Goal: Task Accomplishment & Management: Complete application form

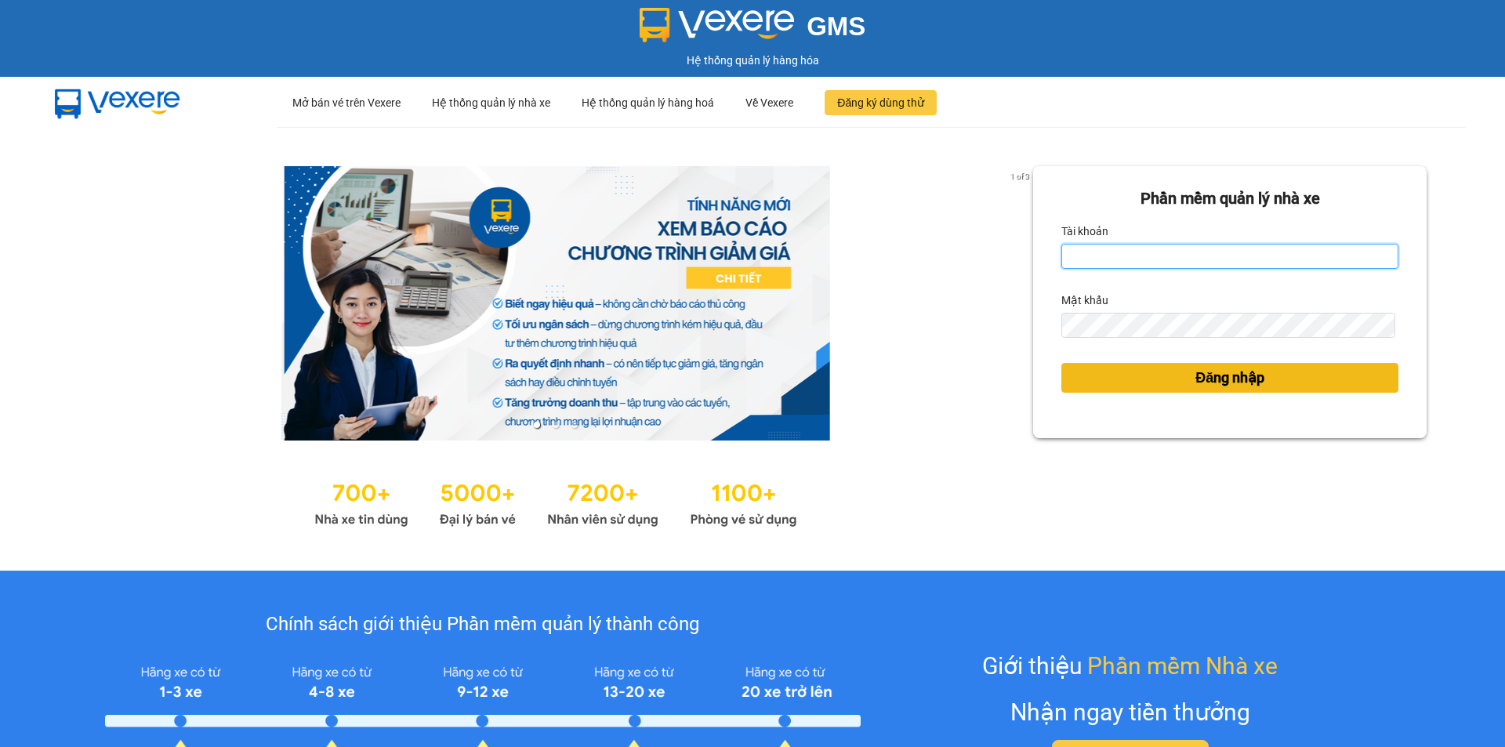
type input "thuhien.khanhphong"
click at [1211, 376] on span "Đăng nhập" at bounding box center [1229, 378] width 69 height 22
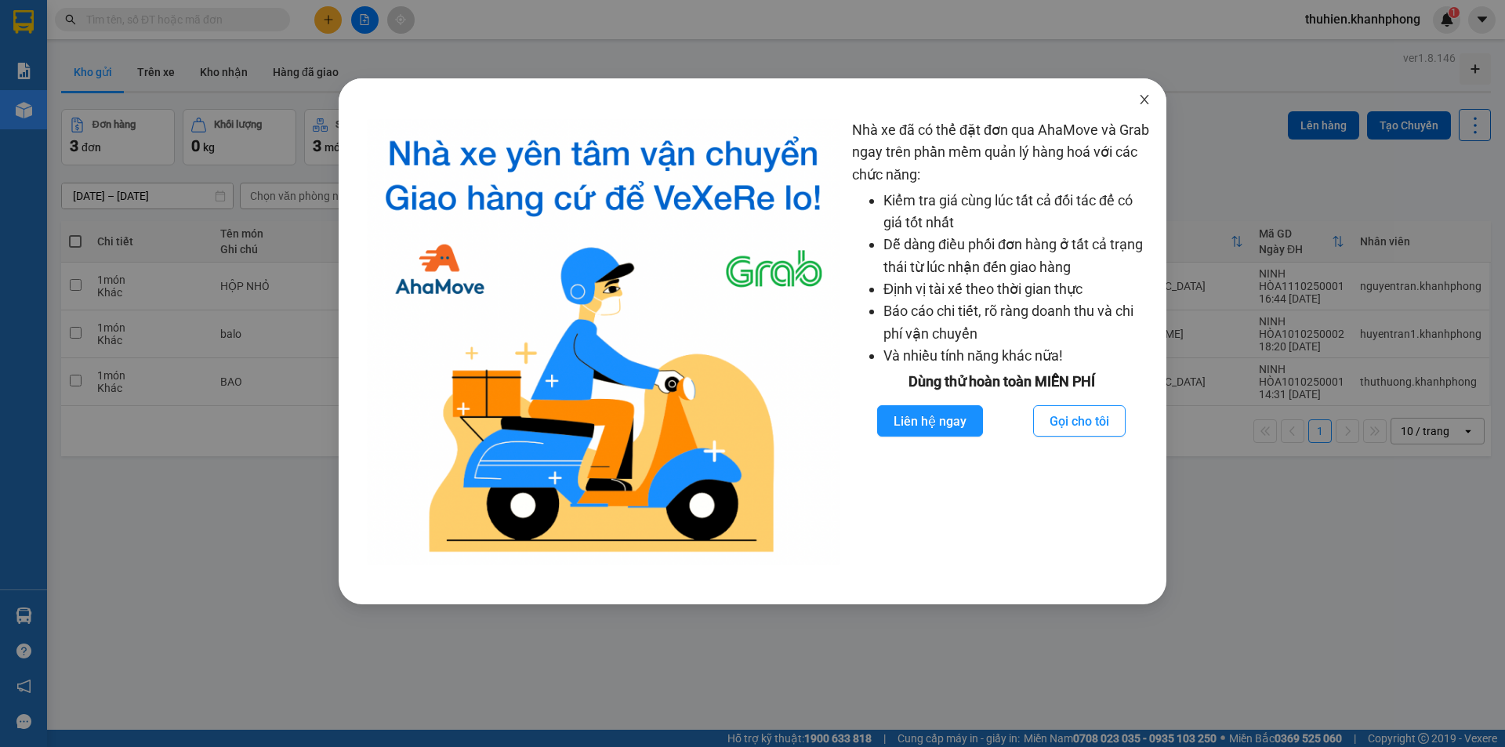
click at [1137, 95] on span "Close" at bounding box center [1145, 100] width 44 height 44
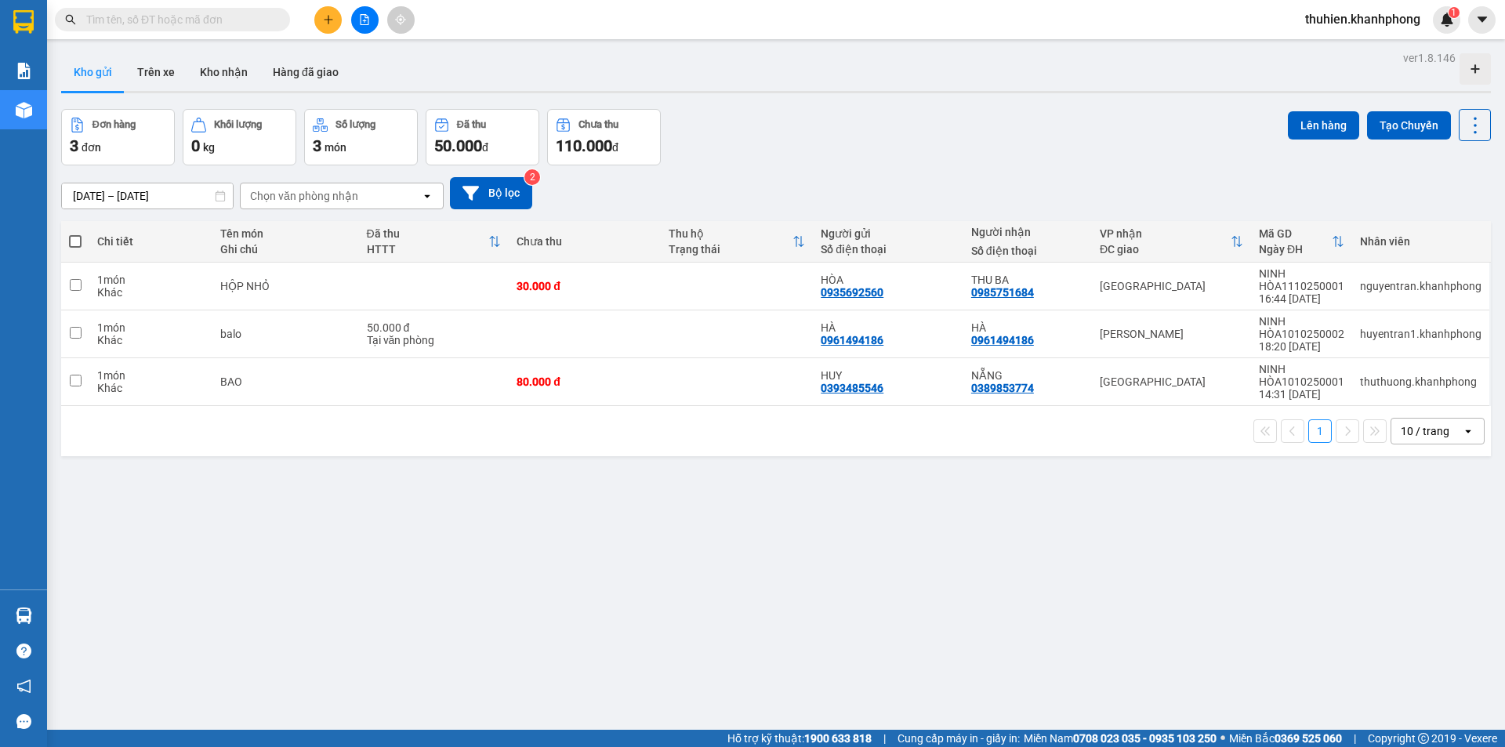
click at [323, 12] on button at bounding box center [327, 19] width 27 height 27
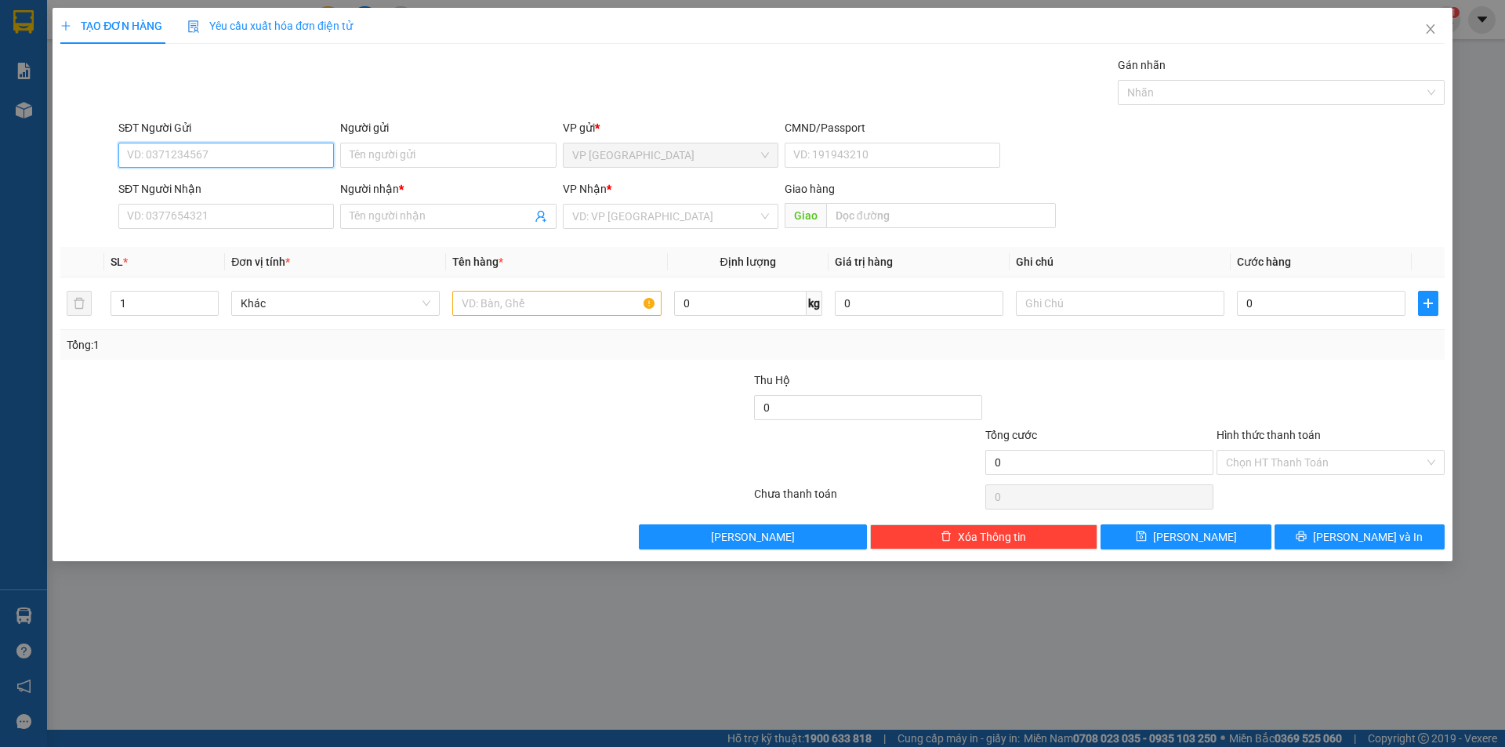
click at [205, 149] on input "SĐT Người Gửi" at bounding box center [226, 155] width 216 height 25
click at [219, 207] on div "0793503041 - [PERSON_NAME]" at bounding box center [226, 211] width 197 height 17
type input "0793503041"
type input "[PERSON_NAME]"
type input "0793503041"
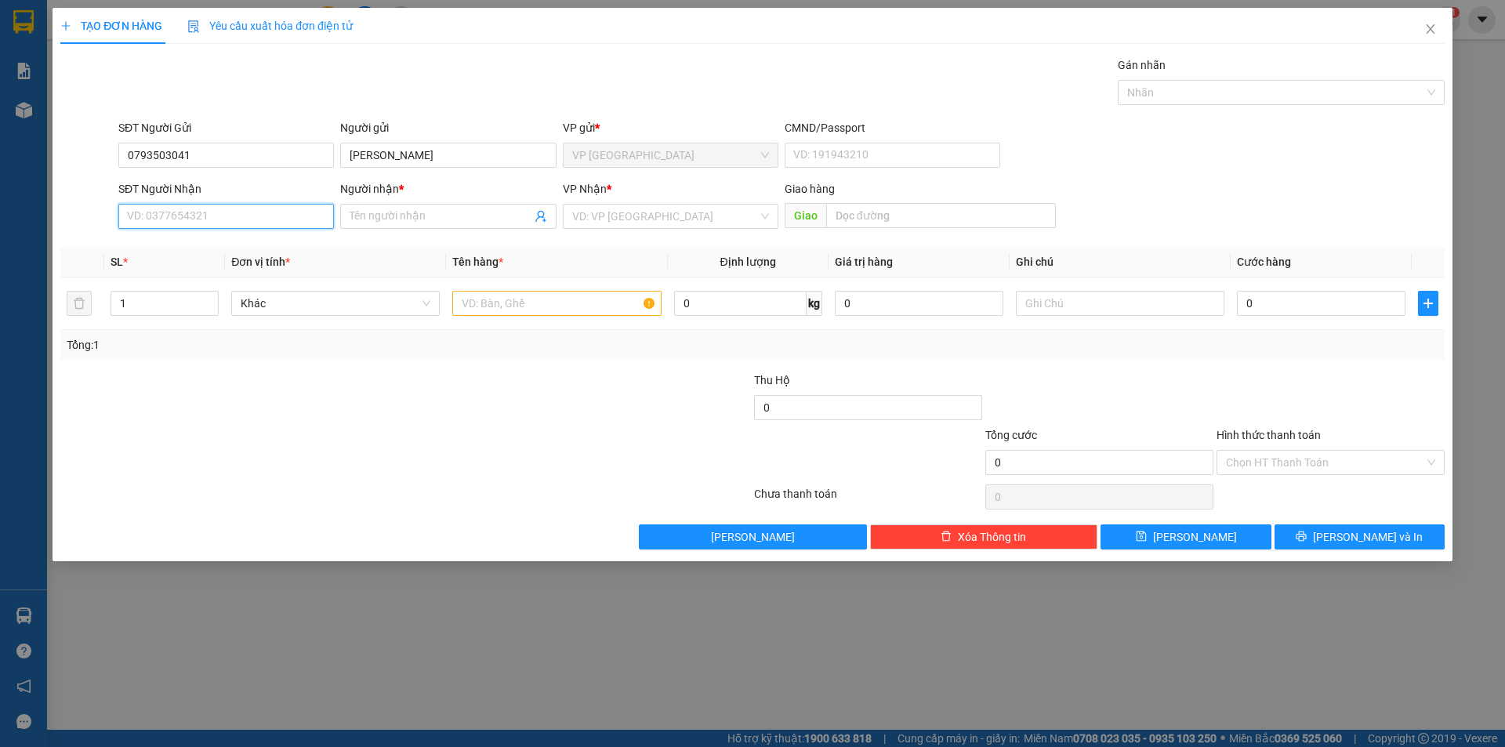
click at [212, 218] on input "SĐT Người Nhận" at bounding box center [226, 216] width 216 height 25
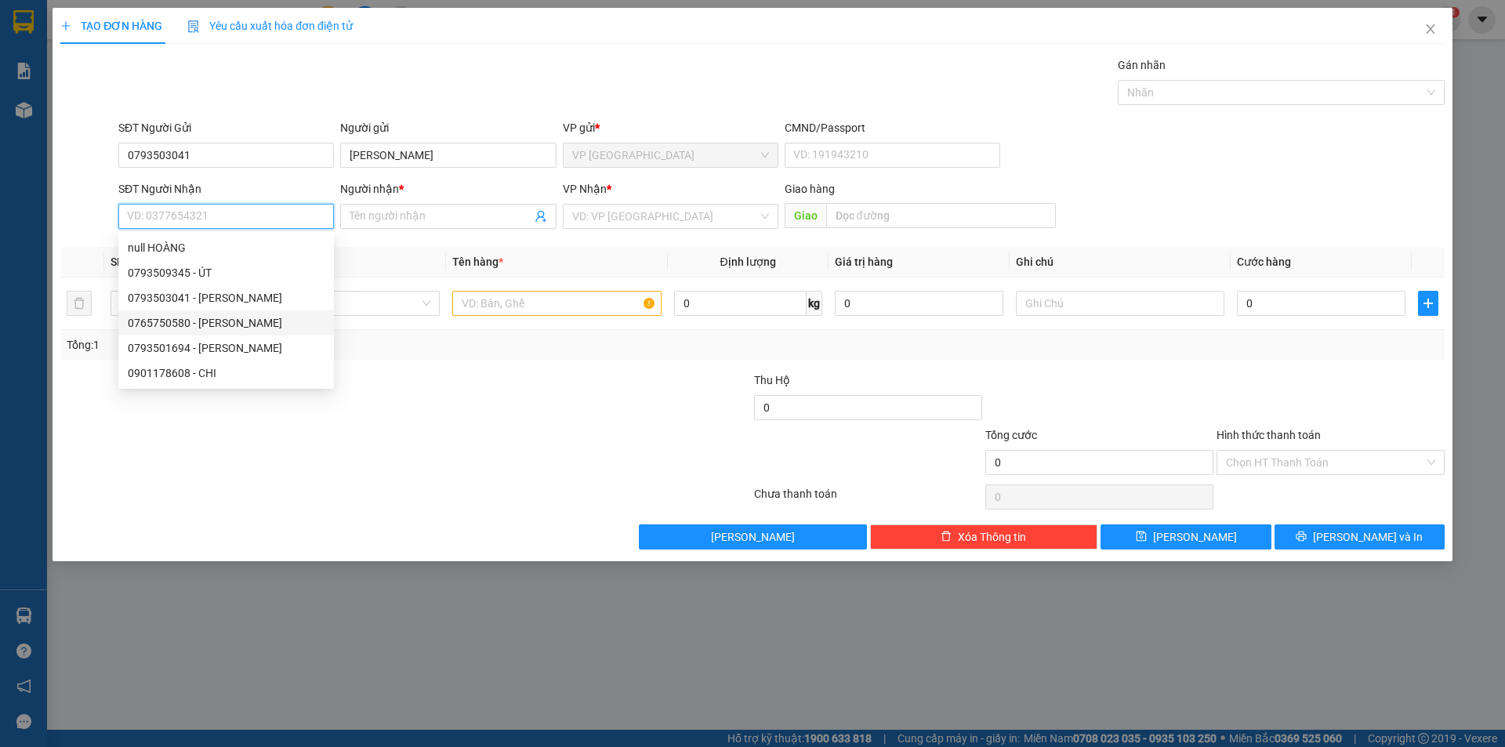
click at [220, 321] on div "0765750580 - [PERSON_NAME]" at bounding box center [226, 322] width 197 height 17
type input "0765750580"
type input "[PERSON_NAME]"
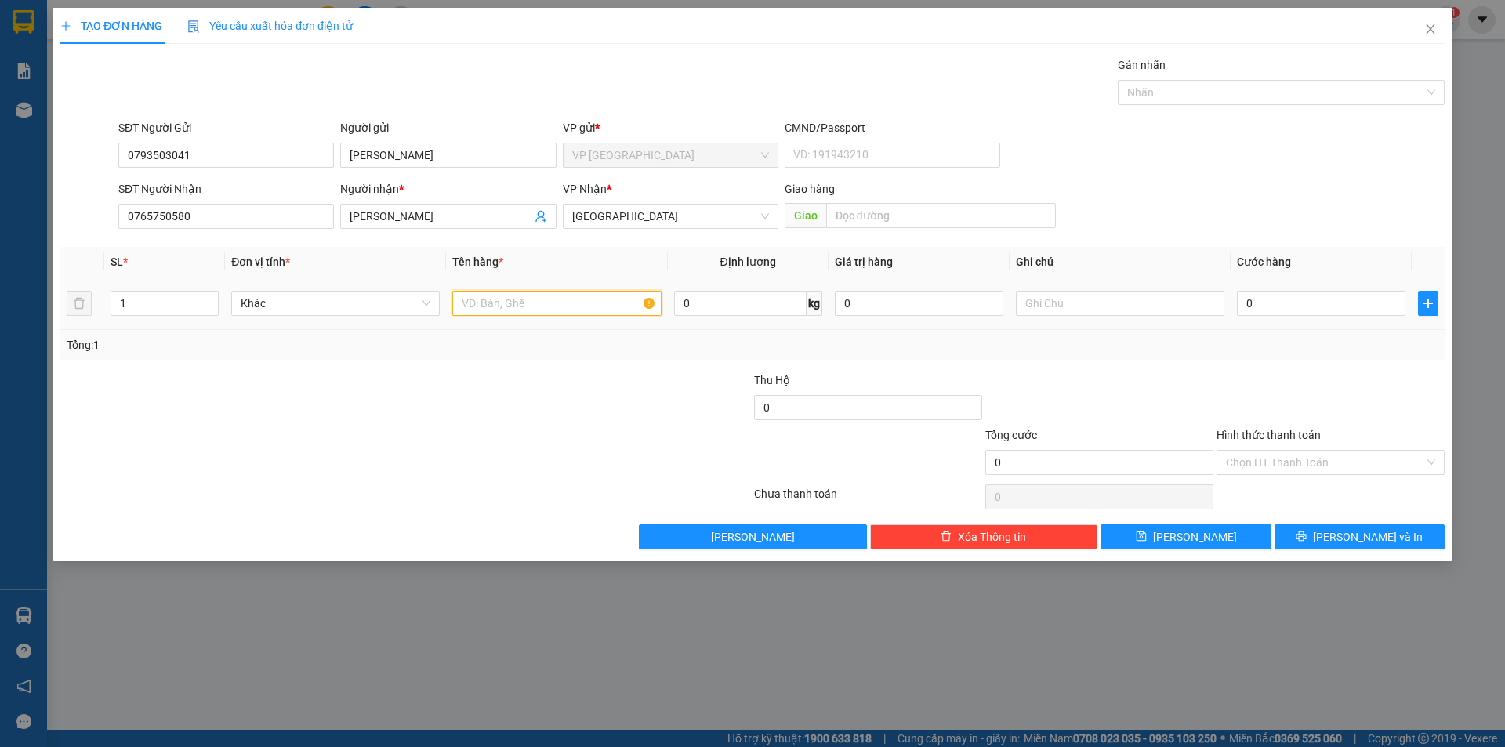
click at [549, 303] on input "text" at bounding box center [556, 303] width 209 height 25
click at [484, 295] on input "KIỆN XANH" at bounding box center [556, 303] width 209 height 25
type input "BỊCH XANH"
click at [1305, 299] on input "0" at bounding box center [1321, 303] width 169 height 25
type input "4"
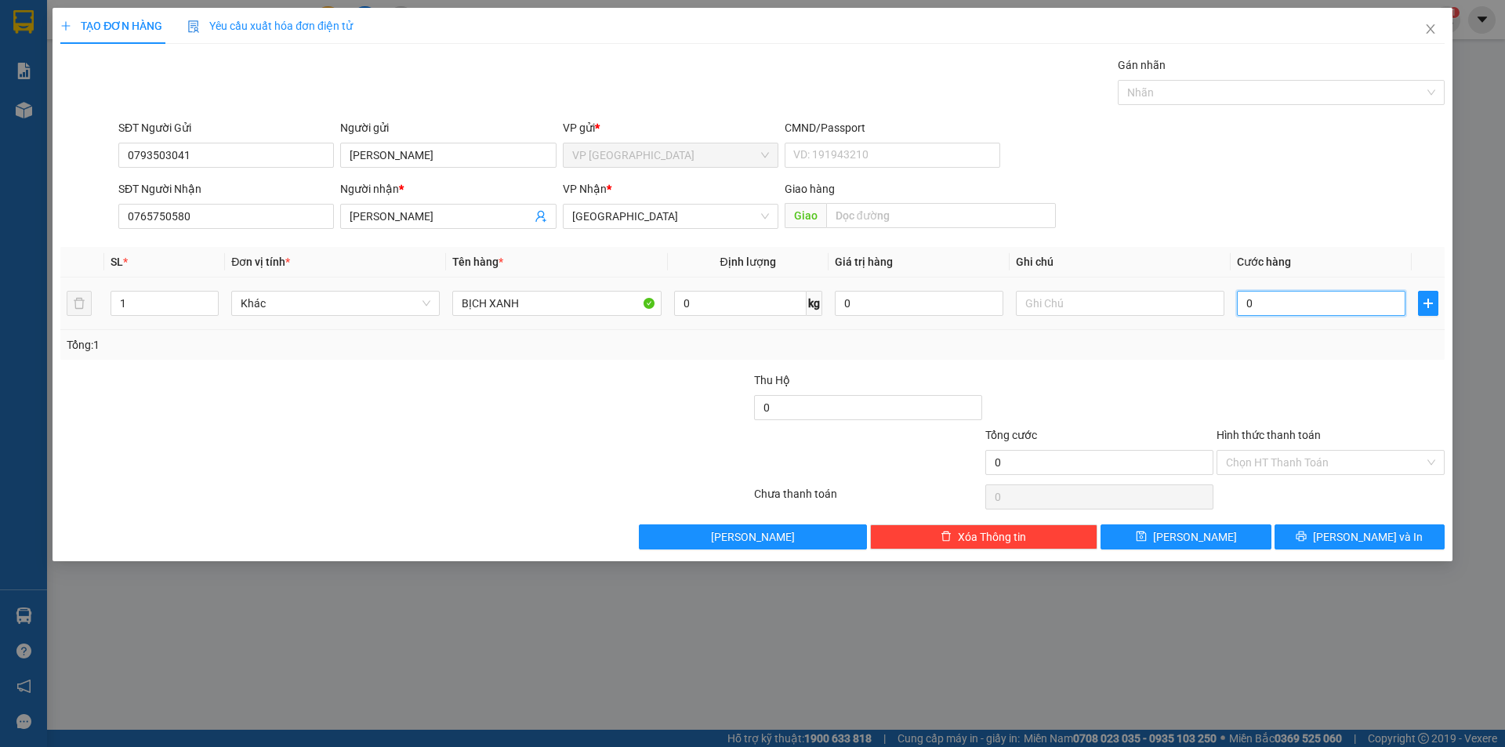
type input "4"
type input "40"
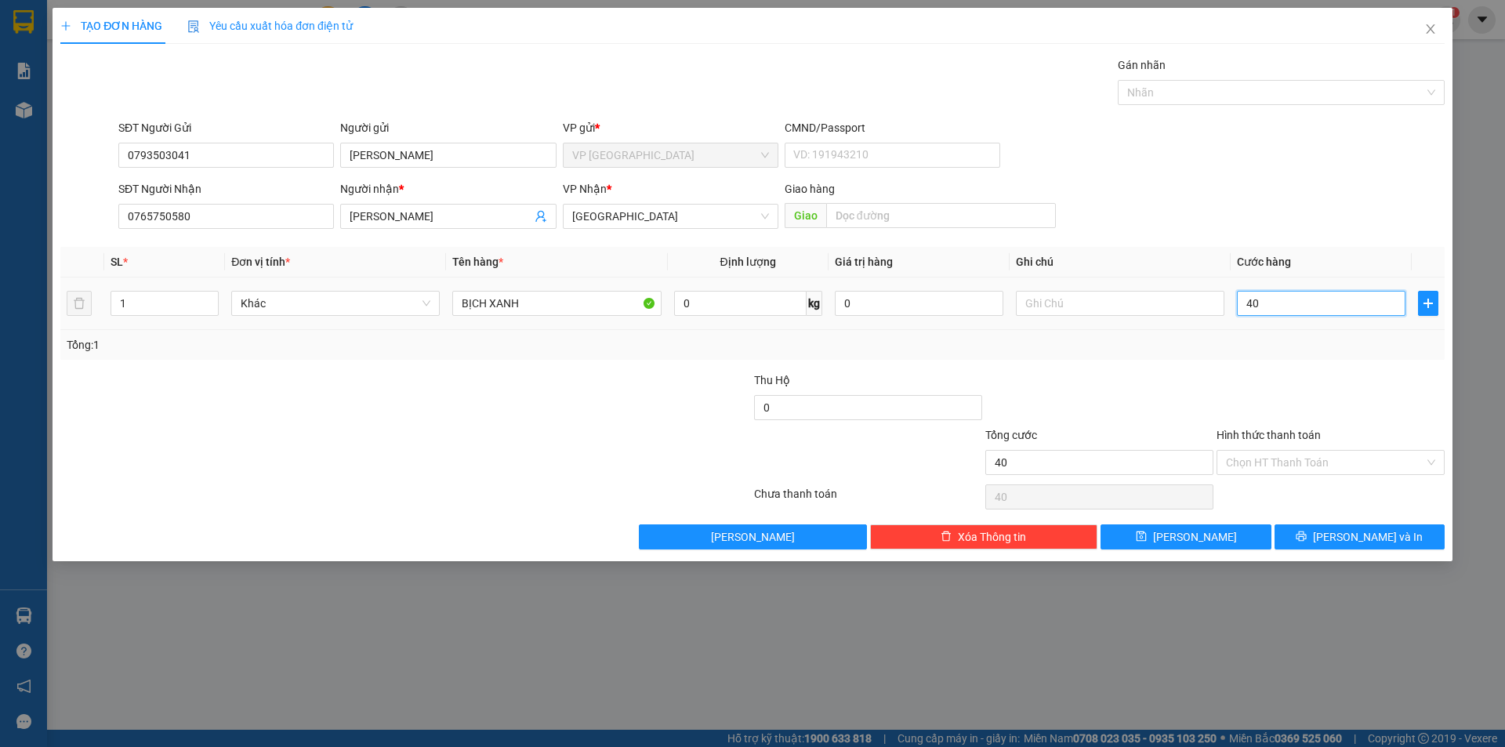
type input "400"
type input "4.000"
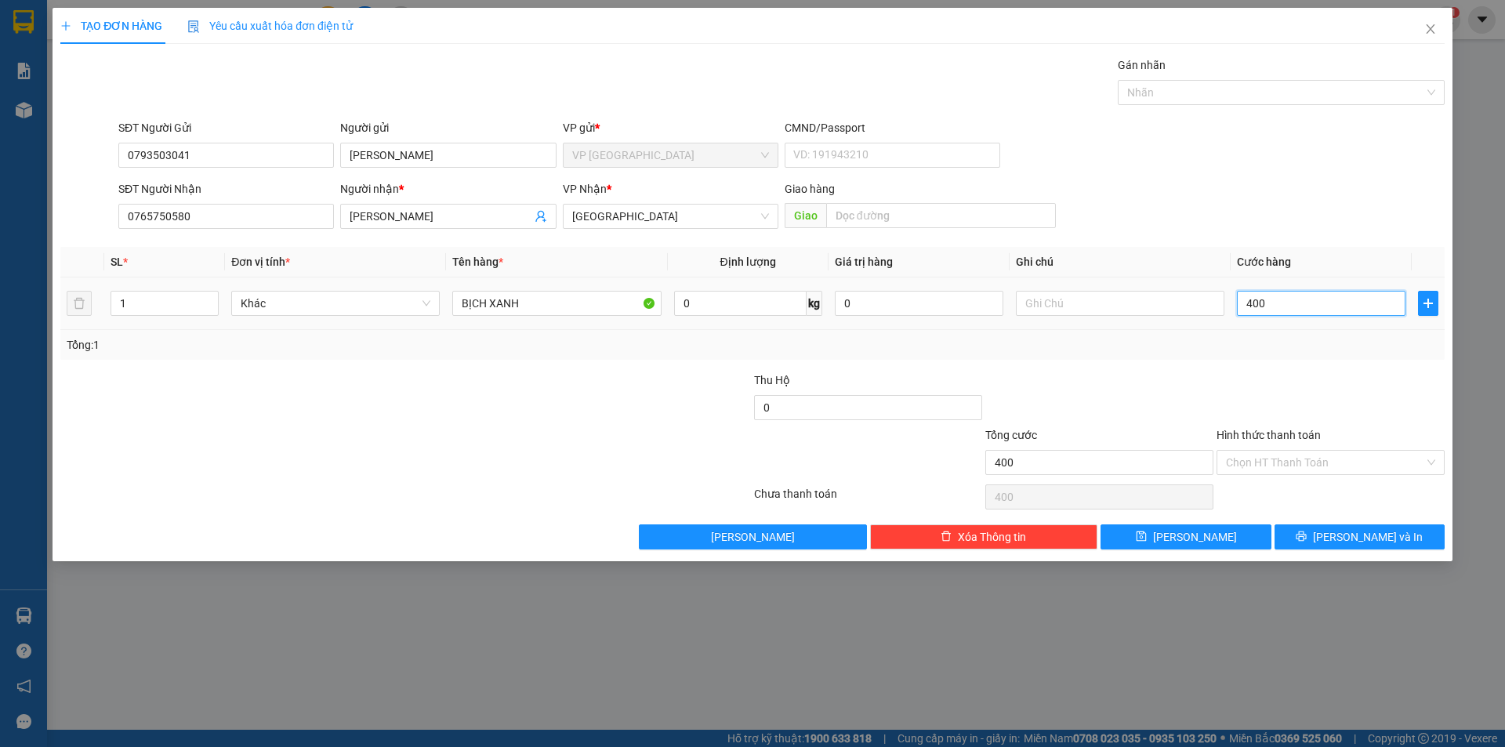
type input "4.000"
type input "40.000"
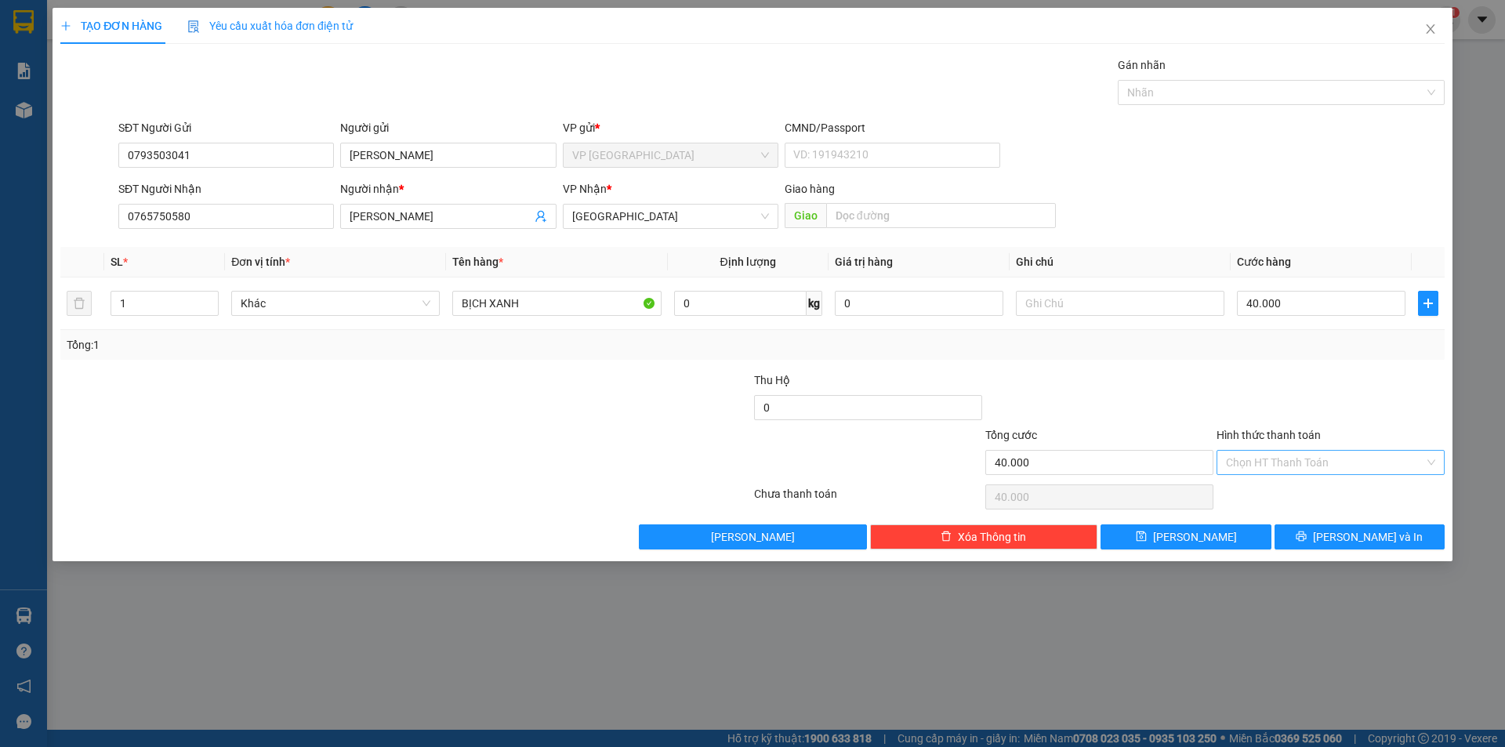
click at [1265, 460] on input "Hình thức thanh toán" at bounding box center [1325, 463] width 198 height 24
click at [1272, 495] on div "Tại văn phòng" at bounding box center [1330, 493] width 209 height 17
type input "0"
click at [1307, 540] on icon "printer" at bounding box center [1301, 536] width 11 height 11
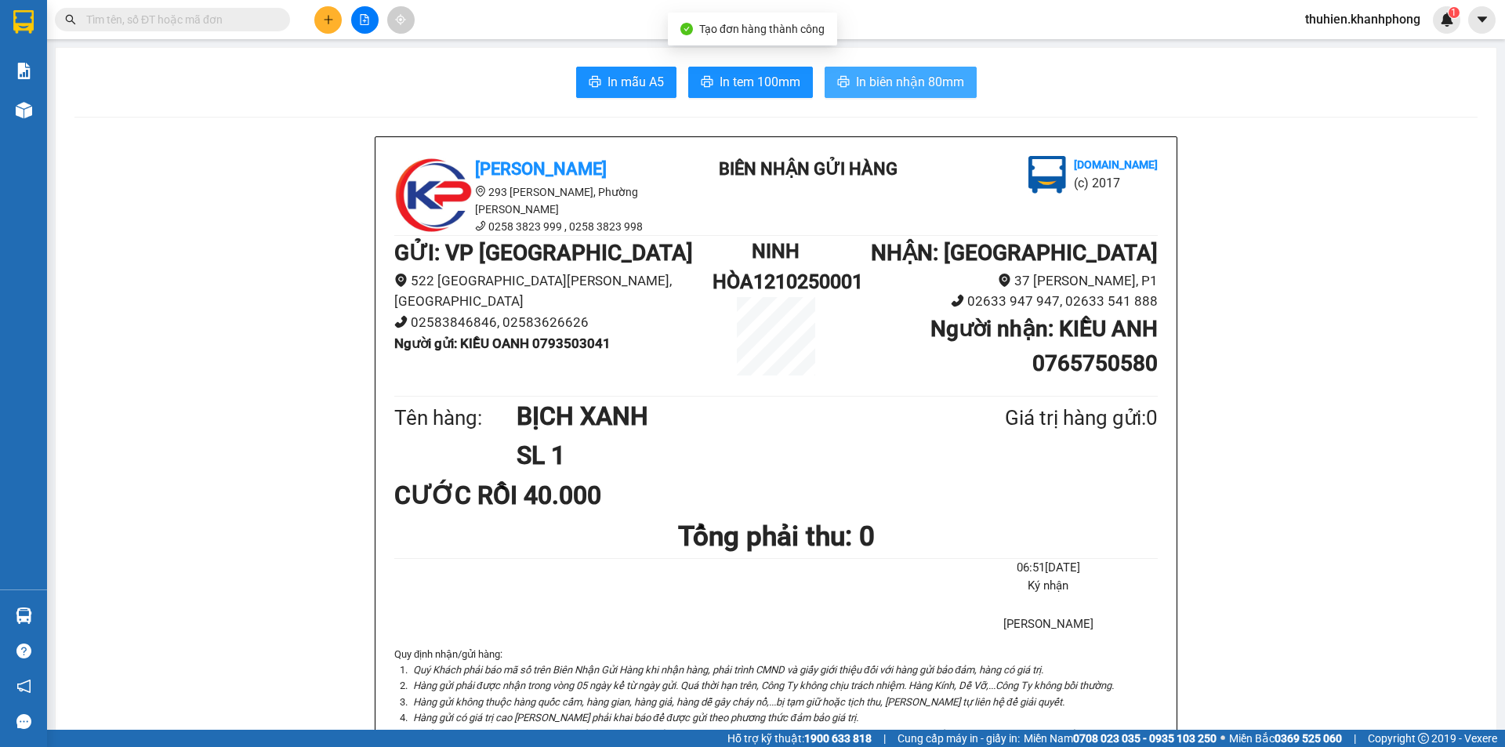
click at [907, 89] on span "In biên nhận 80mm" at bounding box center [910, 82] width 108 height 20
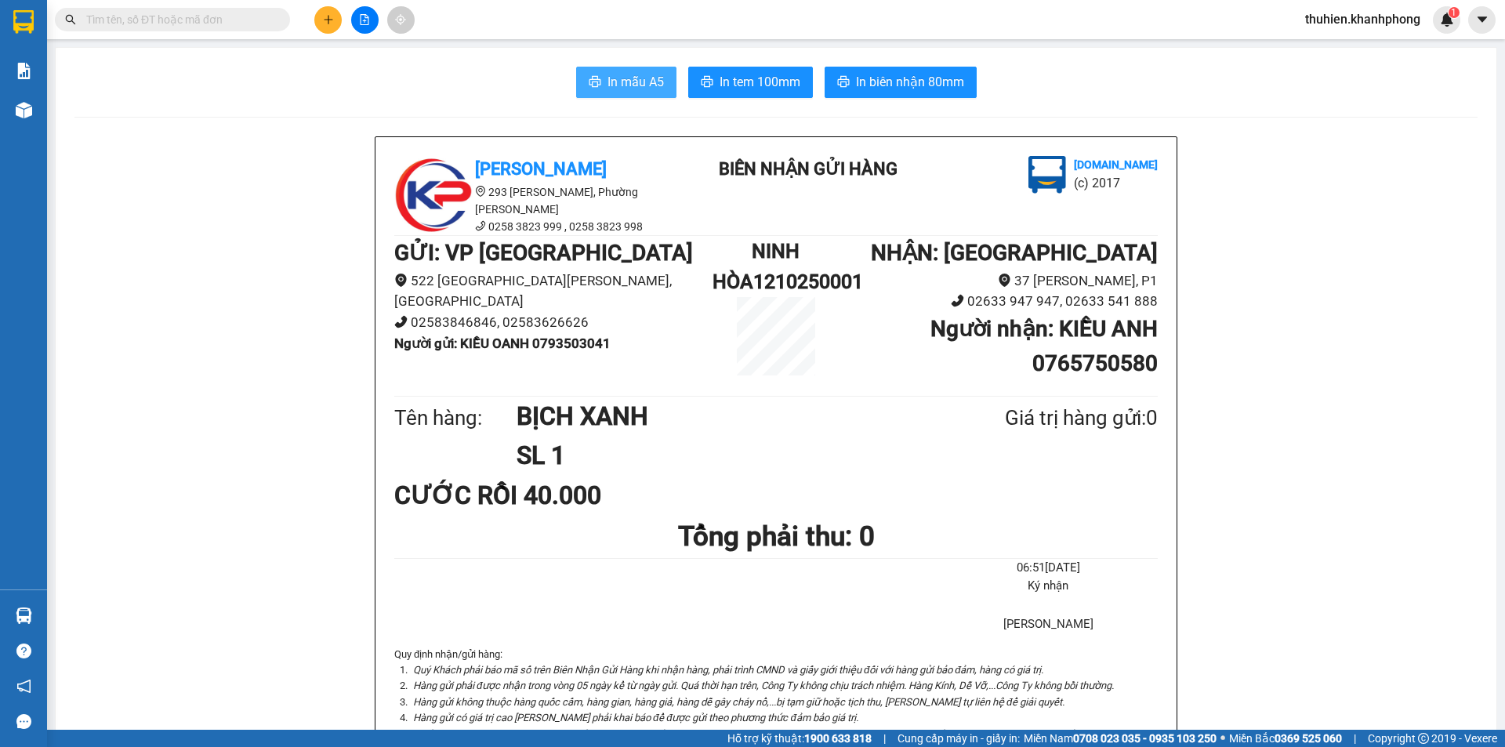
click at [615, 82] on span "In mẫu A5" at bounding box center [636, 82] width 56 height 20
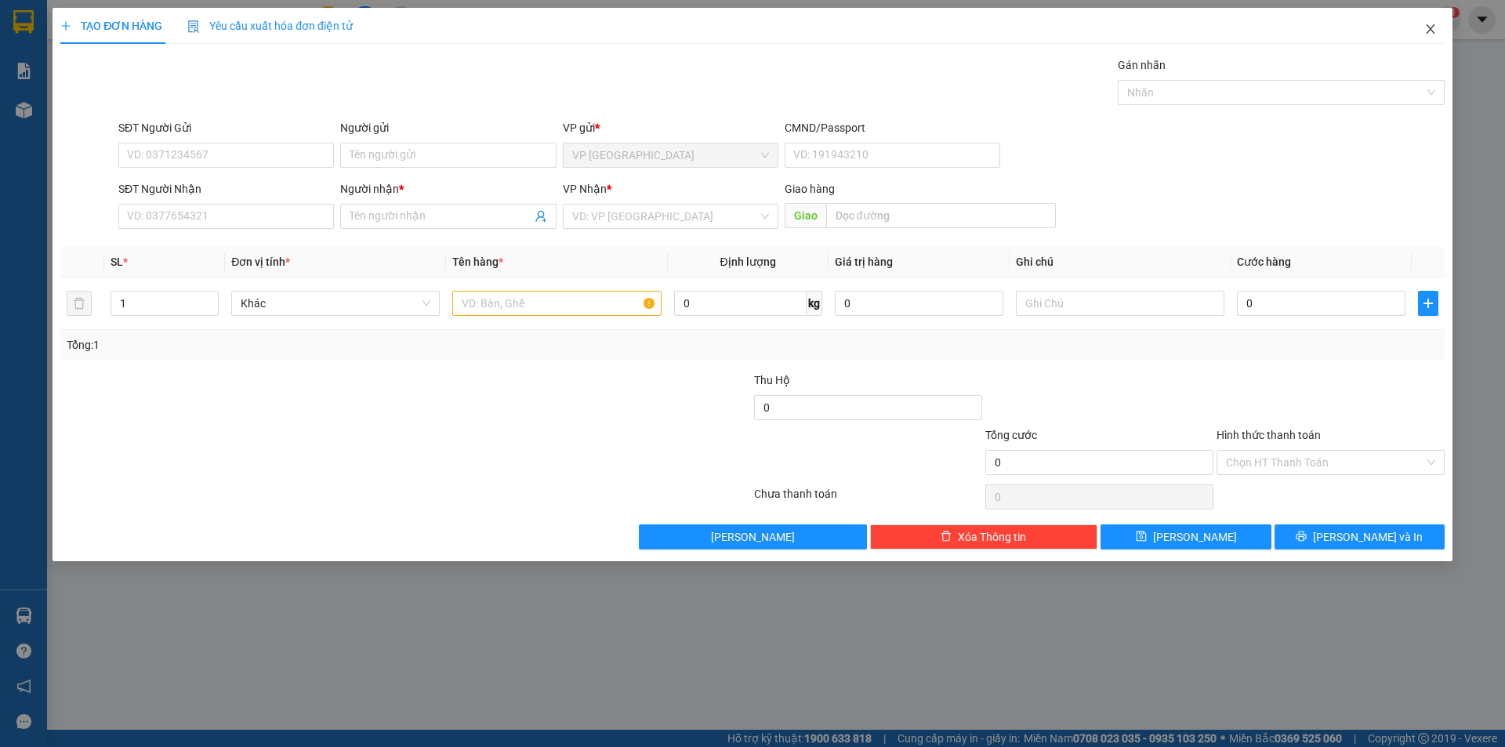
click at [1435, 31] on icon "close" at bounding box center [1430, 29] width 13 height 13
